Goal: Information Seeking & Learning: Learn about a topic

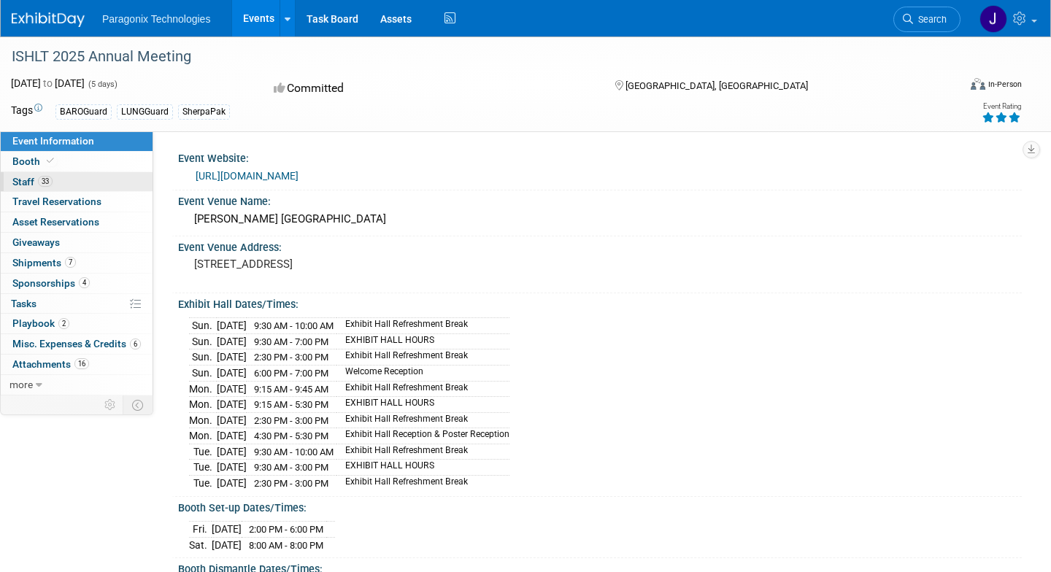
click at [69, 175] on link "33 Staff 33" at bounding box center [77, 182] width 152 height 20
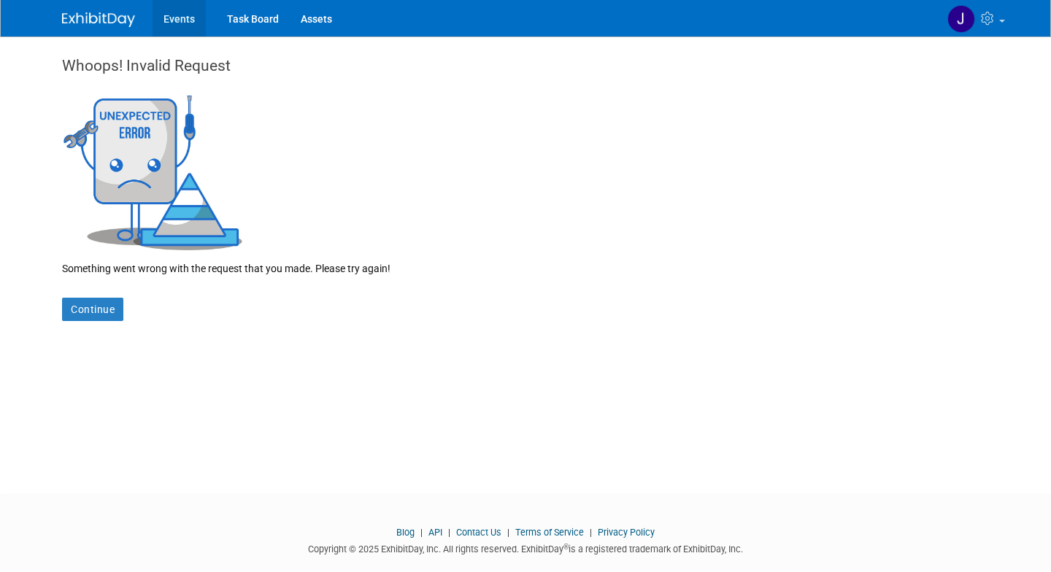
click at [184, 13] on link "Events" at bounding box center [179, 18] width 53 height 36
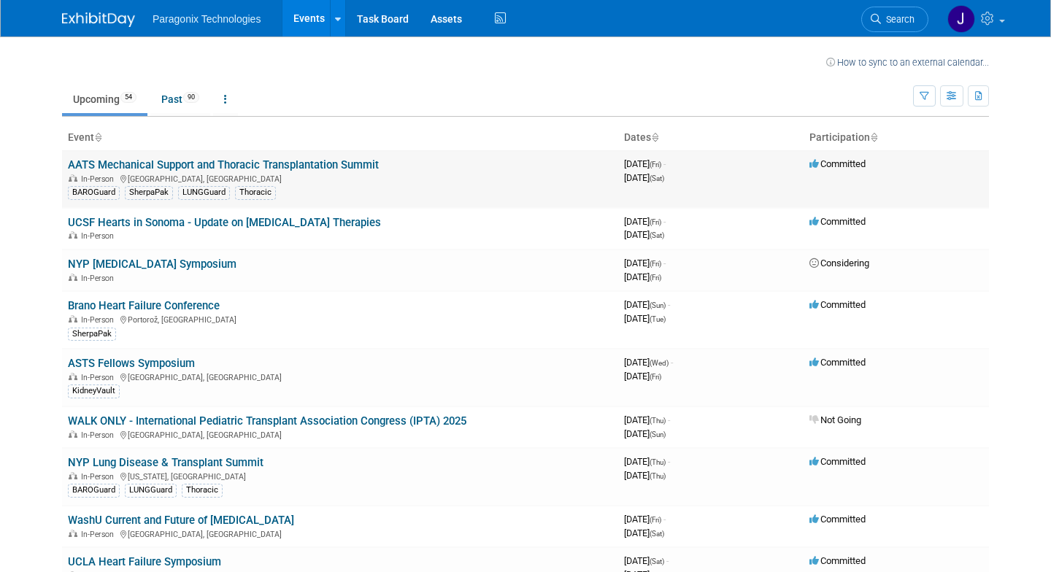
click at [303, 164] on link "AATS Mechanical Support and Thoracic Transplantation Summit" at bounding box center [223, 164] width 311 height 13
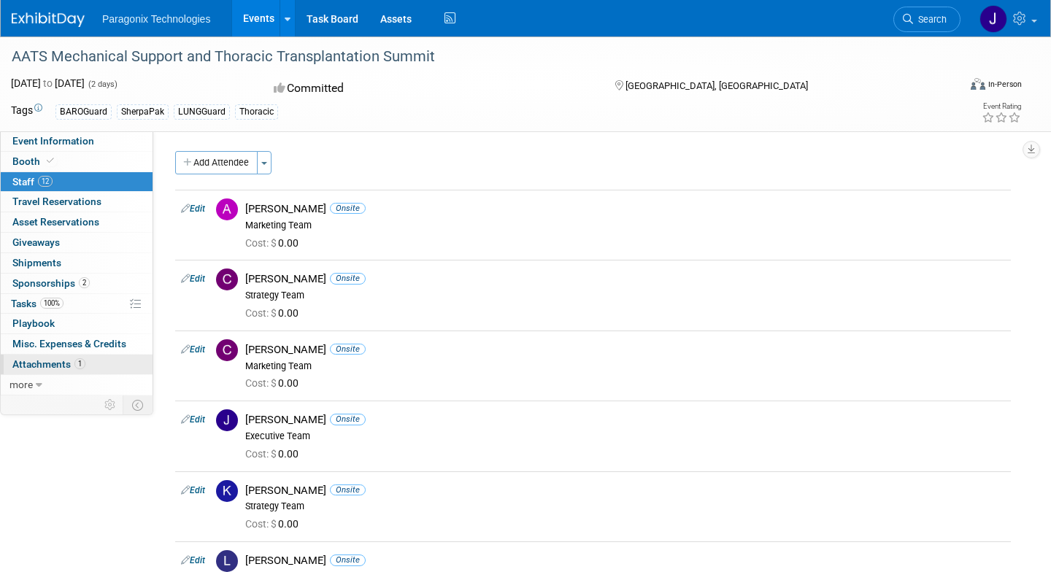
click at [34, 358] on link "1 Attachments 1" at bounding box center [77, 365] width 152 height 20
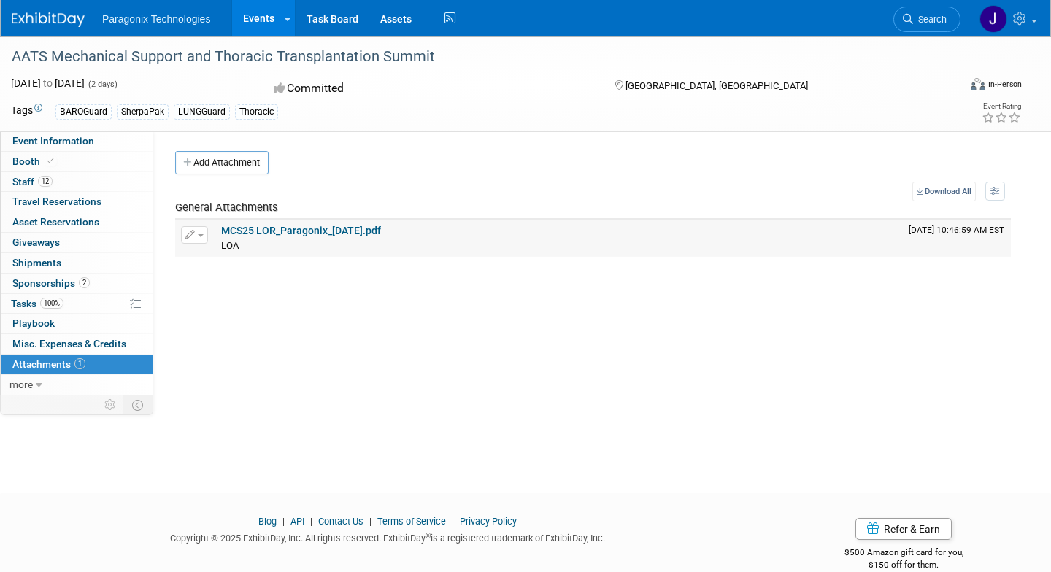
click at [301, 225] on link "MCS25 LOR_Paragonix_[DATE].pdf" at bounding box center [301, 231] width 160 height 12
click at [55, 302] on span "100%" at bounding box center [51, 303] width 23 height 11
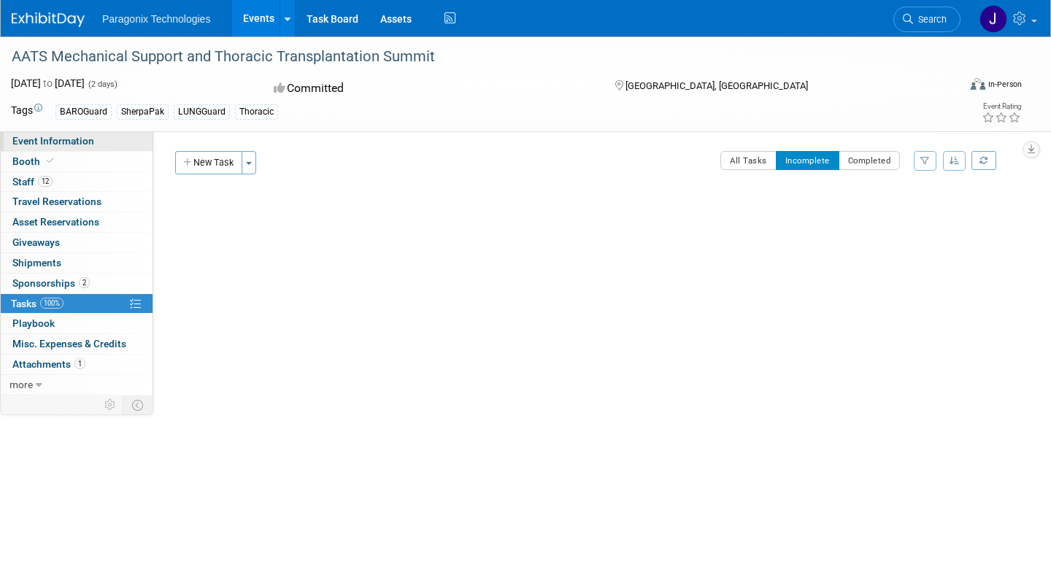
click at [77, 147] on link "Event Information" at bounding box center [77, 141] width 152 height 20
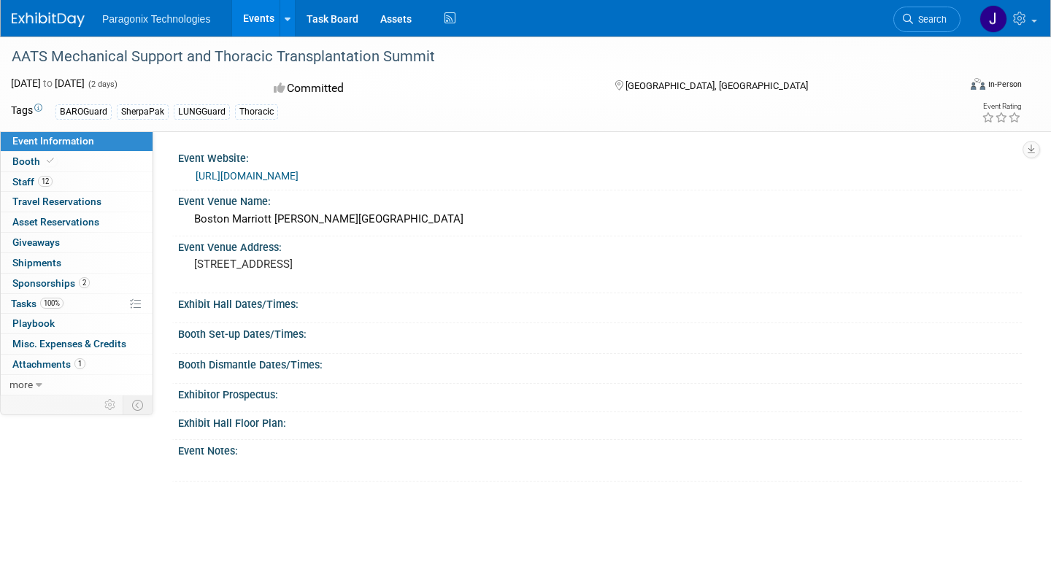
click at [252, 168] on div "[URL][DOMAIN_NAME]" at bounding box center [603, 176] width 815 height 17
click at [252, 177] on link "[URL][DOMAIN_NAME]" at bounding box center [247, 176] width 103 height 12
